Goal: Transaction & Acquisition: Purchase product/service

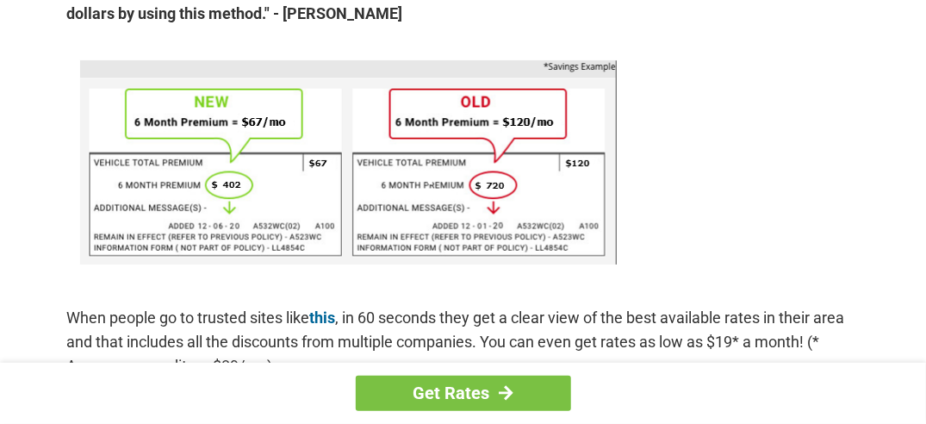
scroll to position [1113, 0]
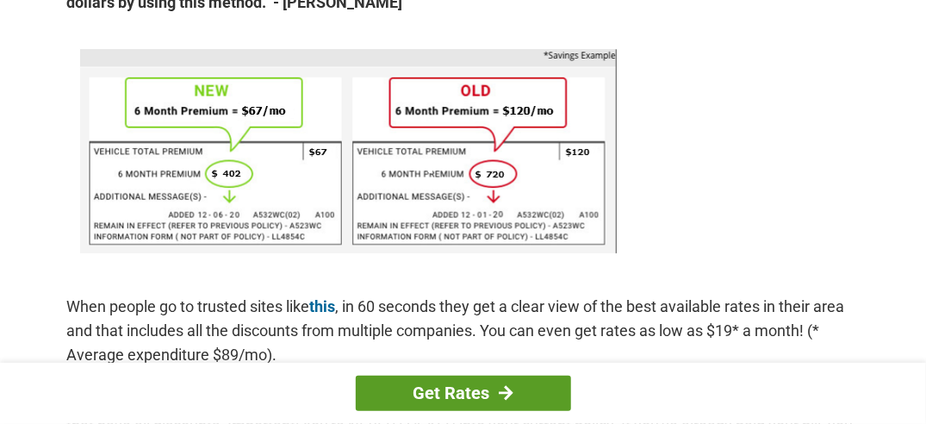
click at [451, 395] on link "Get Rates" at bounding box center [463, 393] width 215 height 35
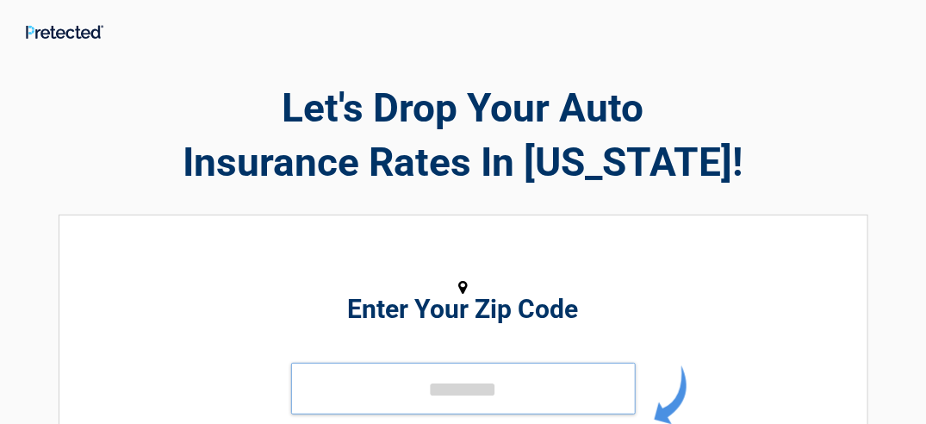
click at [455, 390] on input "tel" at bounding box center [463, 389] width 345 height 52
type input "*****"
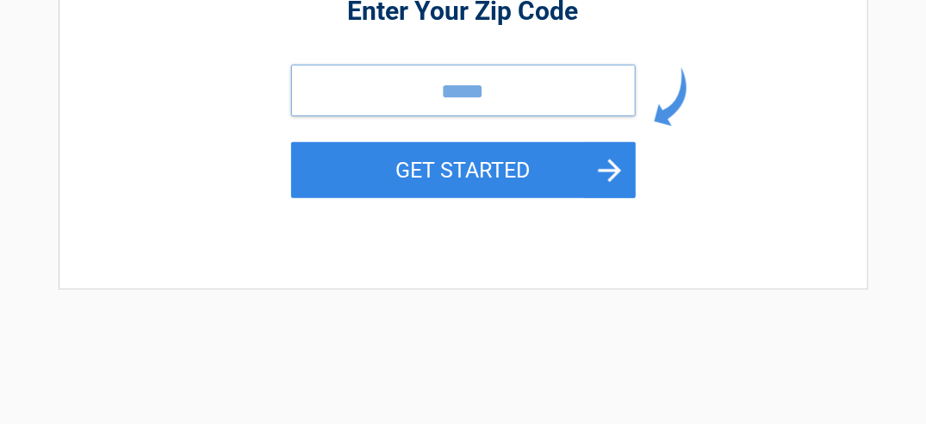
scroll to position [333, 0]
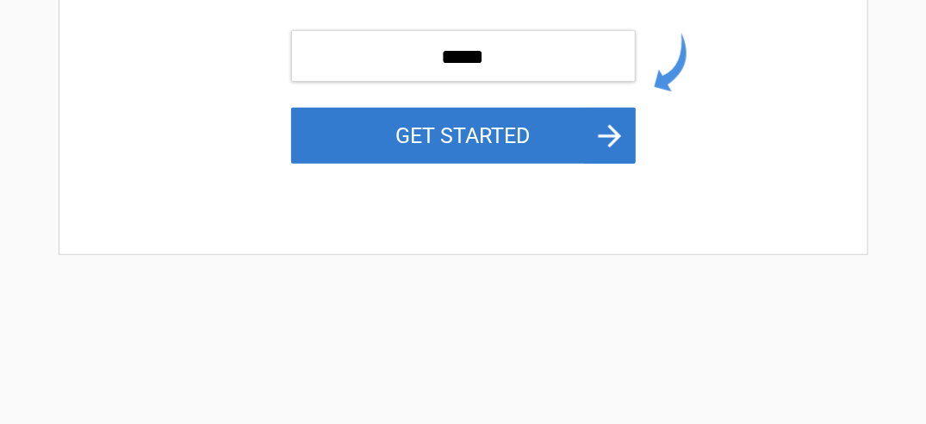
click at [605, 134] on button "GET STARTED" at bounding box center [463, 136] width 345 height 56
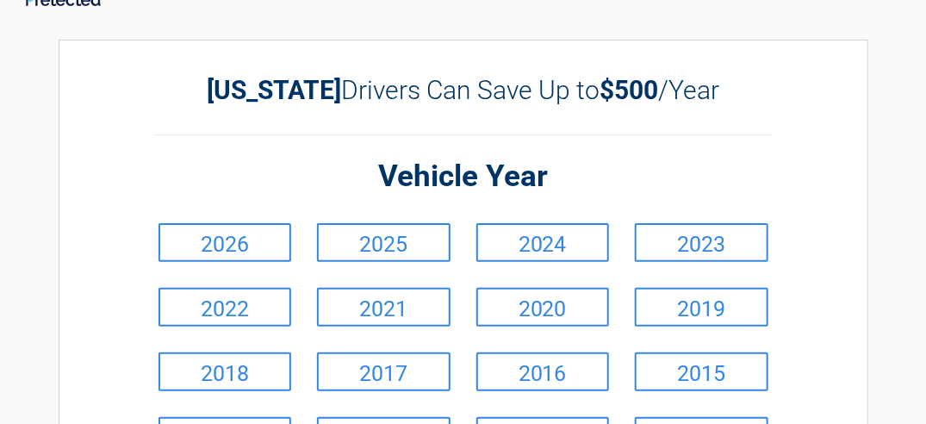
scroll to position [0, 0]
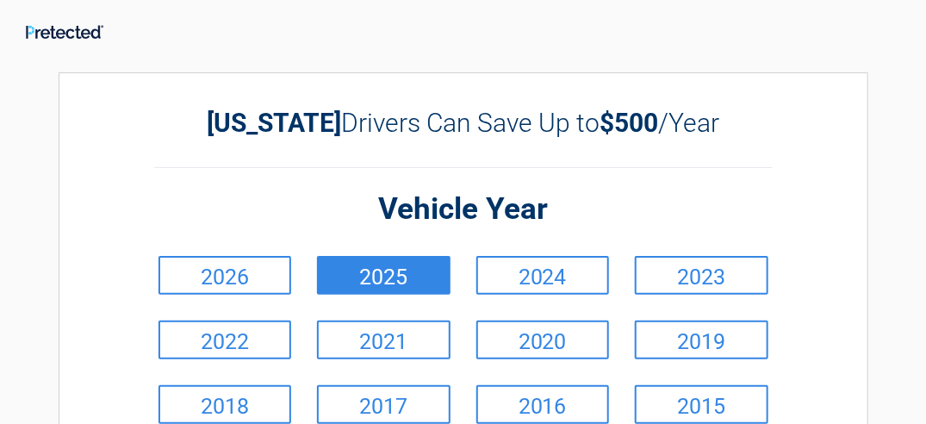
click at [380, 272] on link "2025" at bounding box center [384, 275] width 134 height 39
